Goal: Navigation & Orientation: Find specific page/section

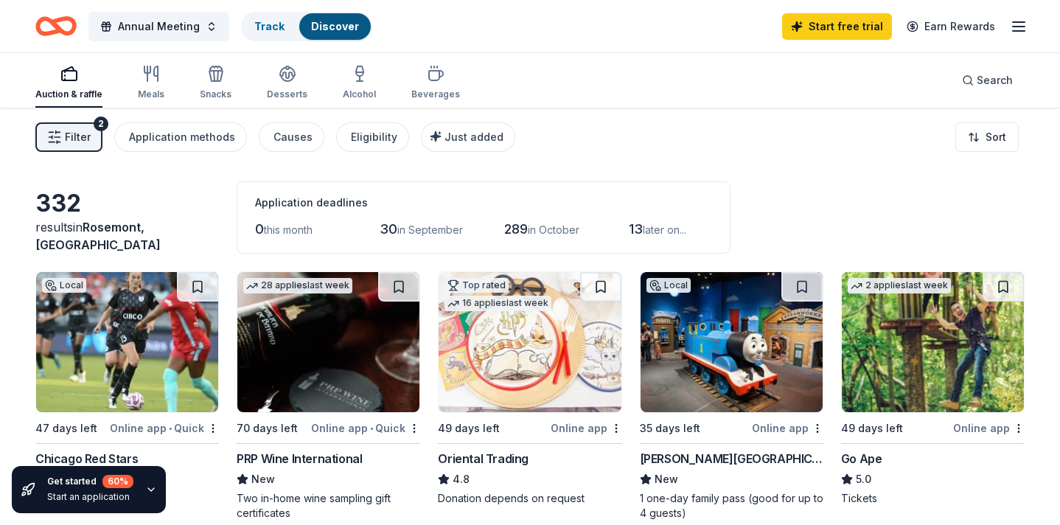
click at [1019, 29] on icon "button" at bounding box center [1019, 27] width 18 height 18
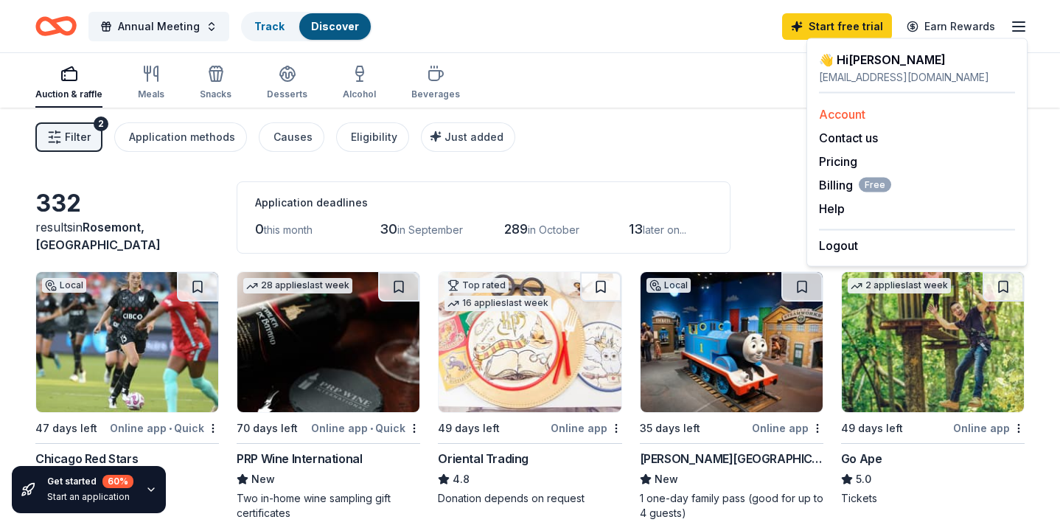
click at [853, 114] on link "Account" at bounding box center [842, 114] width 46 height 15
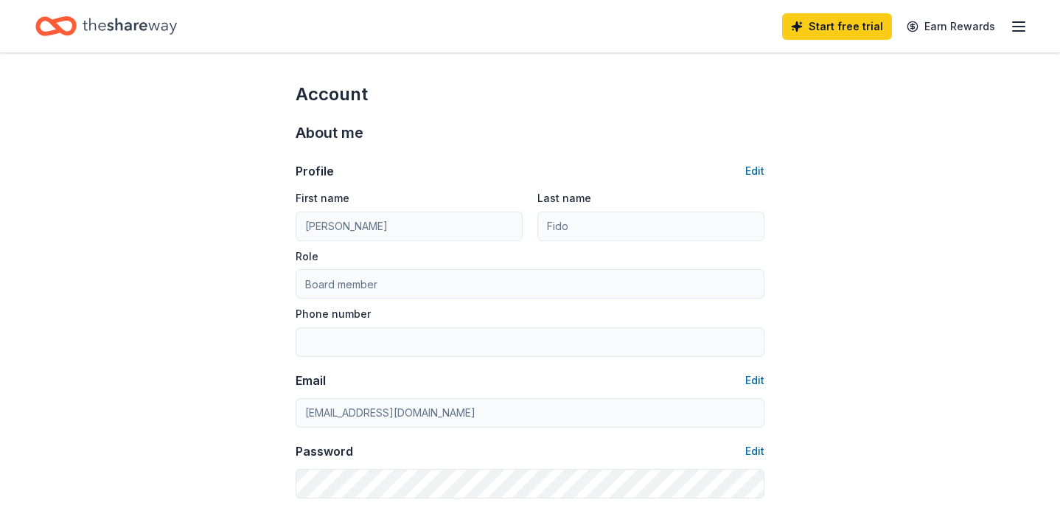
click at [1017, 23] on icon "button" at bounding box center [1019, 27] width 18 height 18
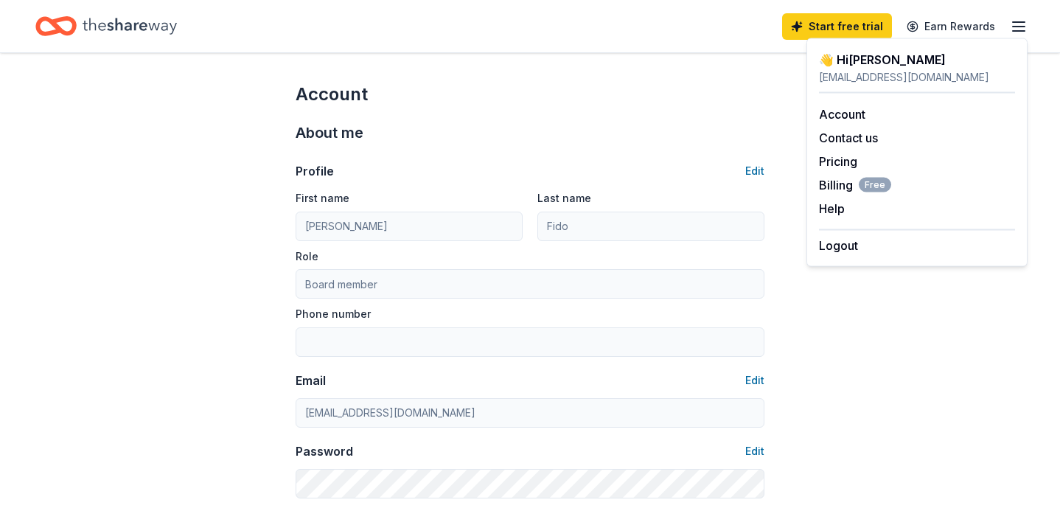
click at [849, 60] on div "👋 Hi Meghan" at bounding box center [917, 60] width 196 height 18
click at [662, 139] on div "About me" at bounding box center [530, 133] width 469 height 24
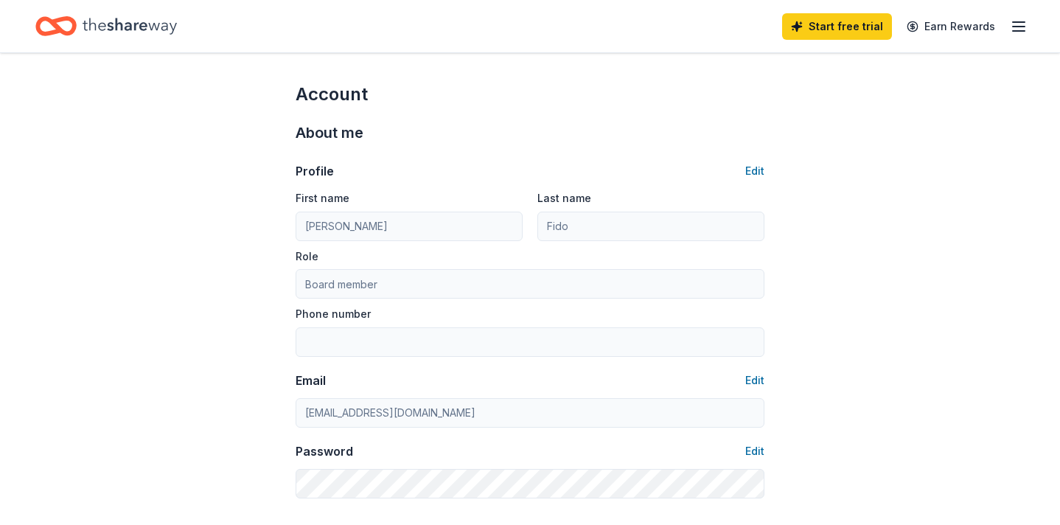
click at [1017, 25] on icon "button" at bounding box center [1019, 27] width 18 height 18
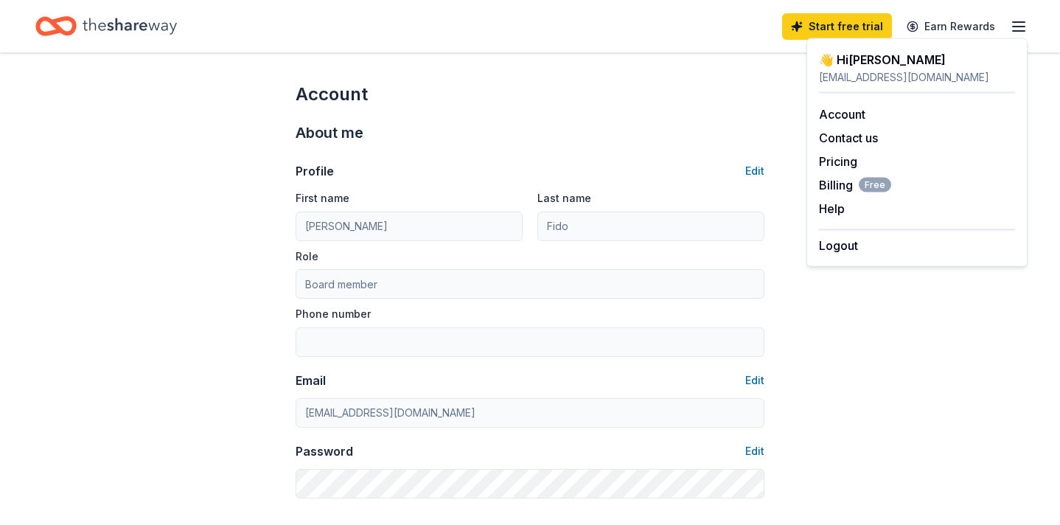
click at [702, 122] on div "About me" at bounding box center [530, 133] width 469 height 24
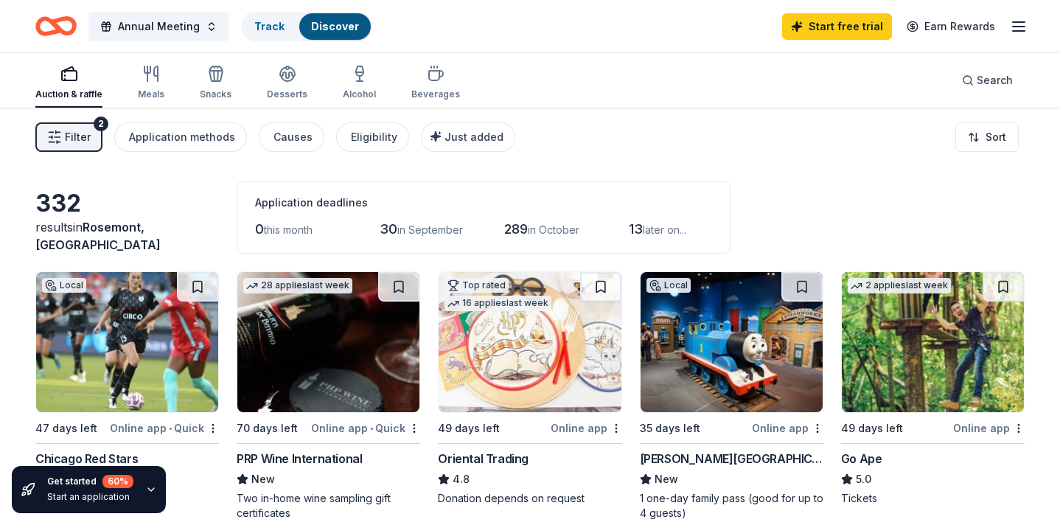
click at [100, 123] on div "2" at bounding box center [101, 124] width 15 height 15
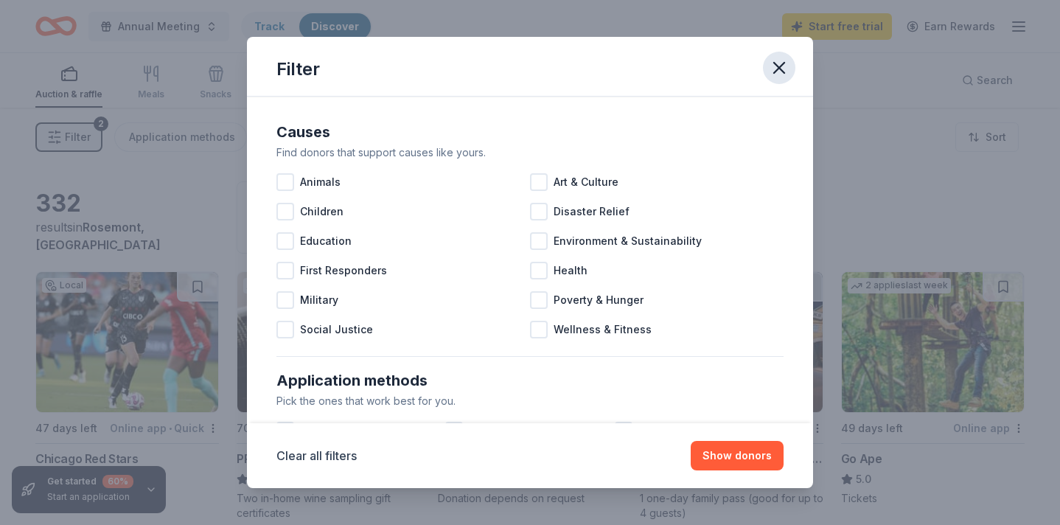
click at [773, 72] on icon "button" at bounding box center [779, 68] width 21 height 21
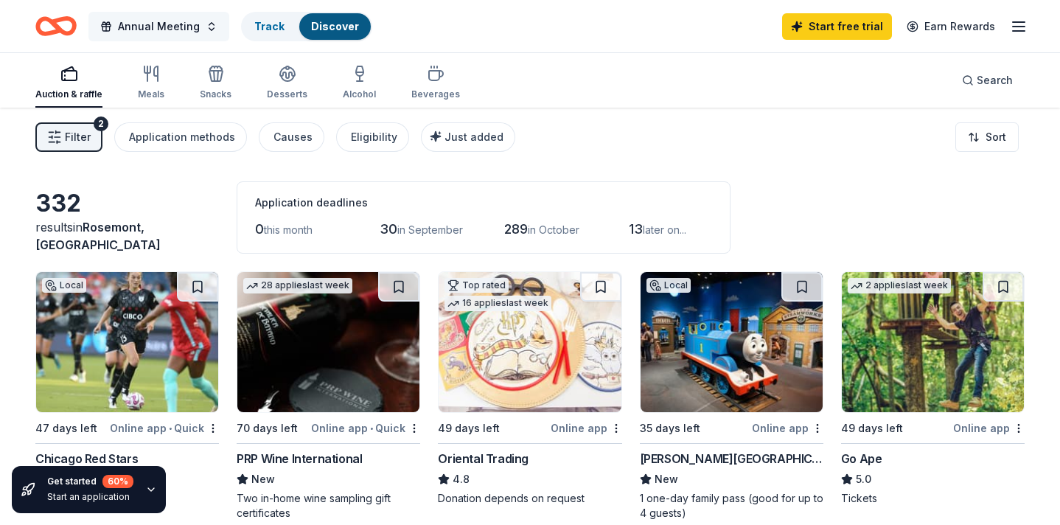
click at [186, 30] on span "Annual Meeting" at bounding box center [159, 27] width 82 height 18
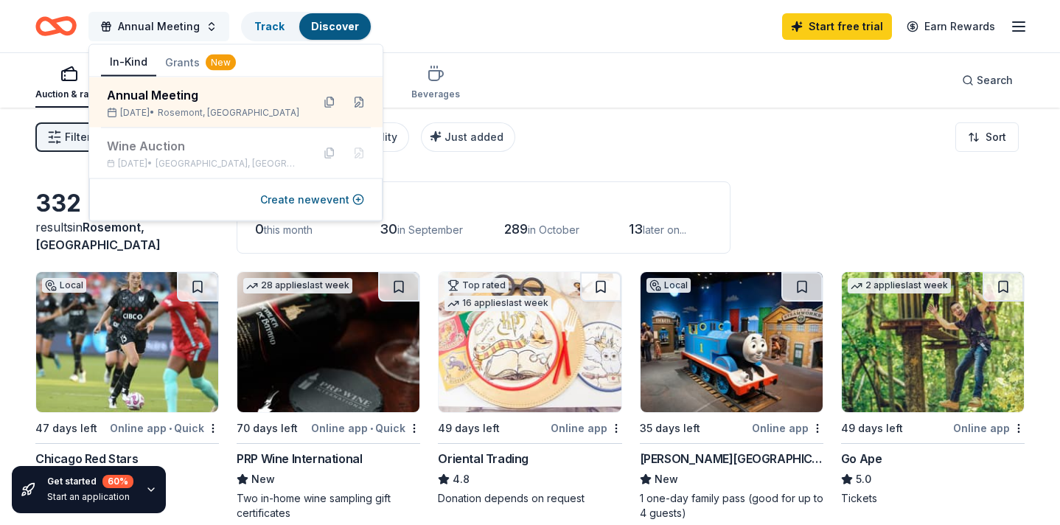
click at [186, 30] on span "Annual Meeting" at bounding box center [159, 27] width 82 height 18
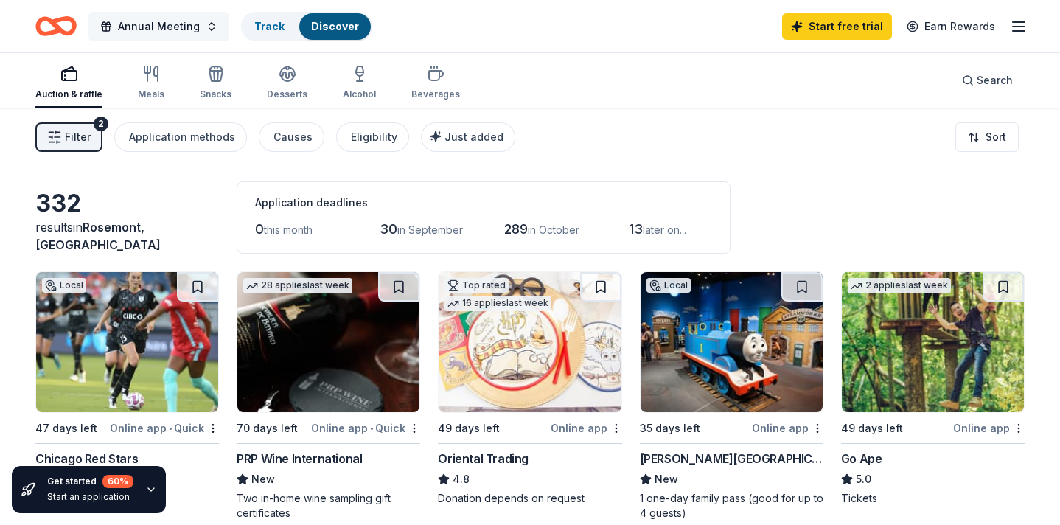
click at [186, 30] on span "Annual Meeting" at bounding box center [159, 27] width 82 height 18
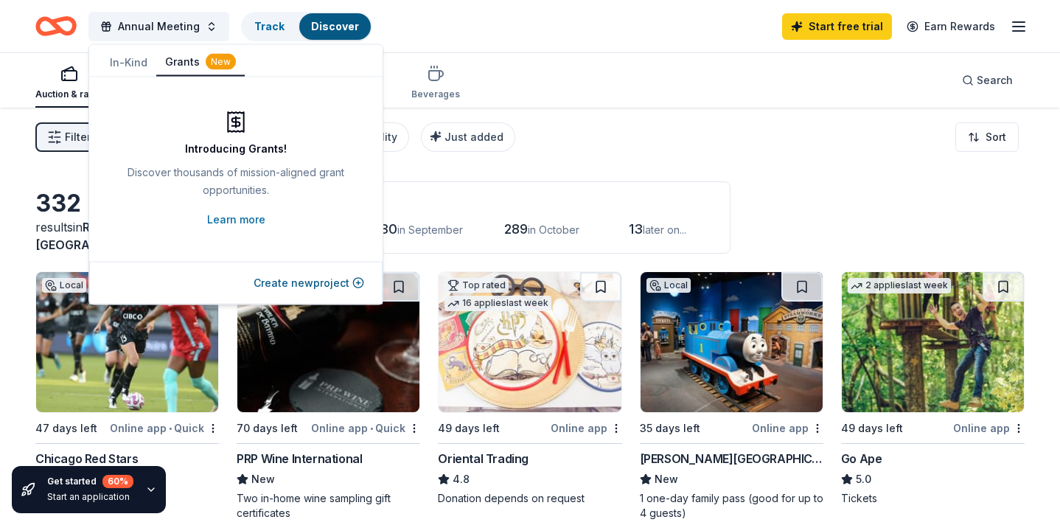
click at [180, 61] on button "Grants New" at bounding box center [200, 63] width 88 height 28
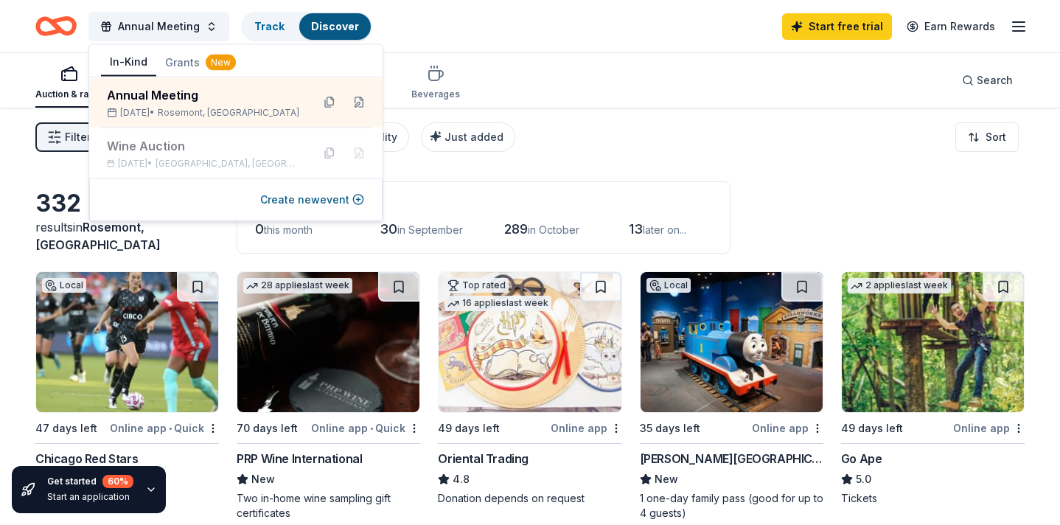
click at [136, 68] on button "In-Kind" at bounding box center [128, 63] width 55 height 28
click at [183, 21] on span "Annual Meeting" at bounding box center [159, 27] width 82 height 18
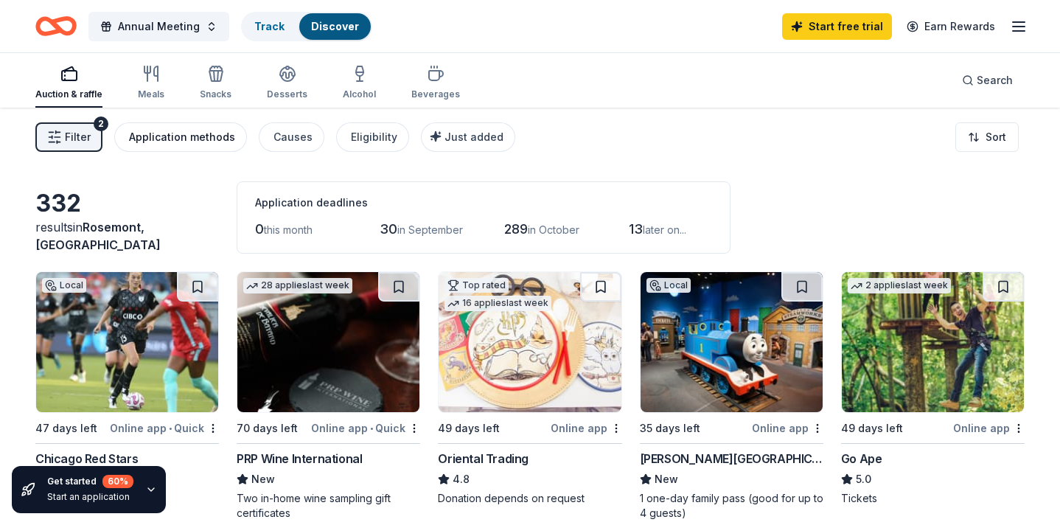
click at [192, 144] on div "Application methods" at bounding box center [182, 137] width 106 height 18
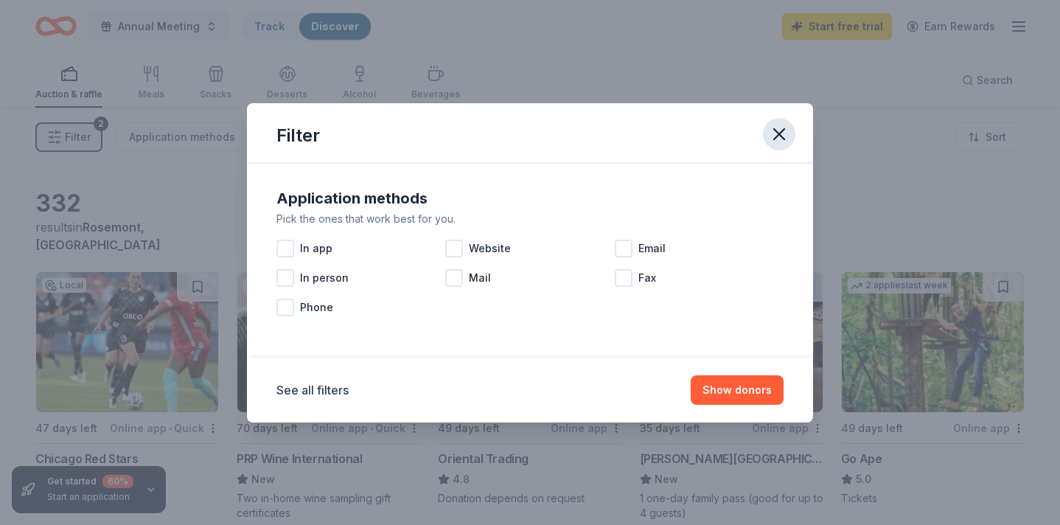
click at [776, 134] on icon "button" at bounding box center [779, 134] width 21 height 21
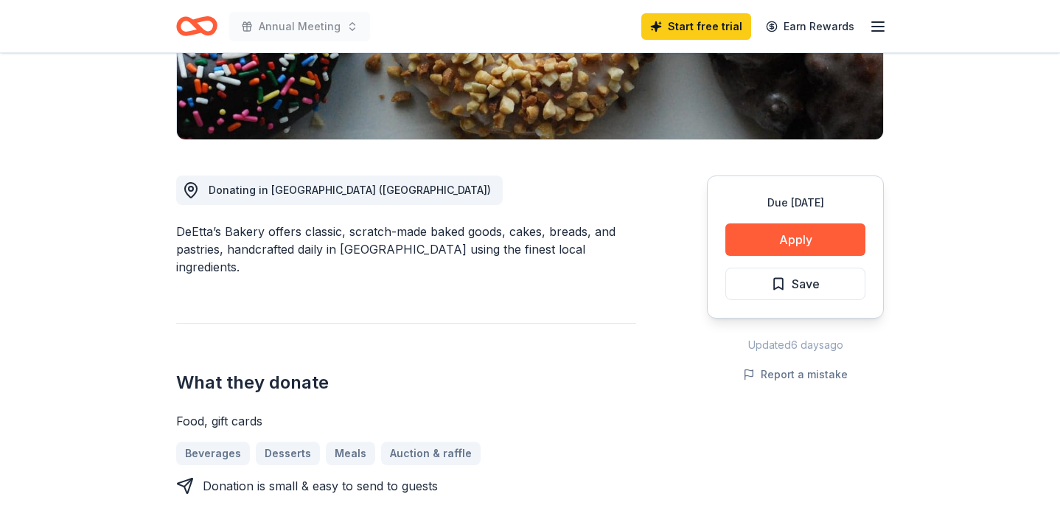
scroll to position [351, 0]
